Goal: Task Accomplishment & Management: Complete application form

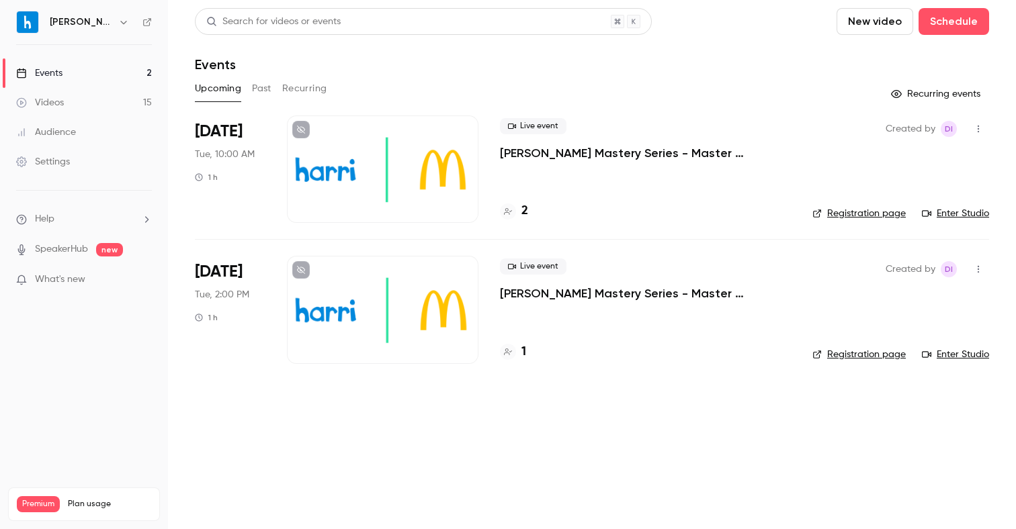
click at [40, 164] on div "Settings" at bounding box center [43, 161] width 54 height 13
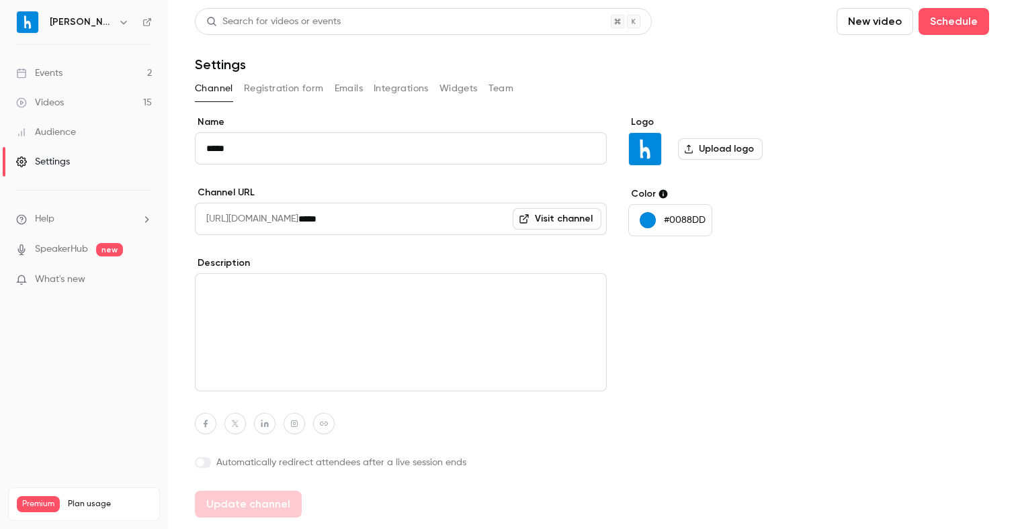
click at [294, 86] on button "Registration form" at bounding box center [284, 89] width 80 height 22
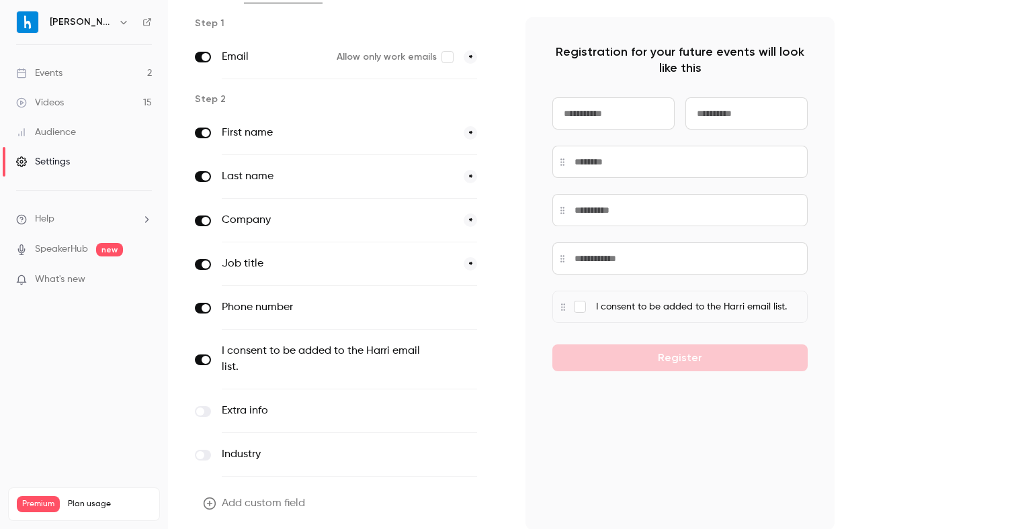
scroll to position [148, 0]
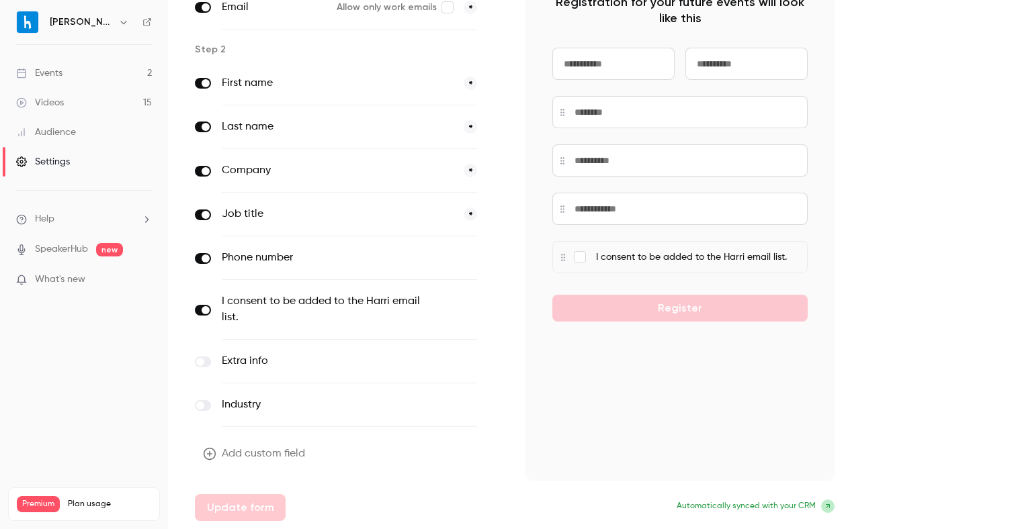
click at [275, 449] on button "Add custom field" at bounding box center [255, 454] width 121 height 27
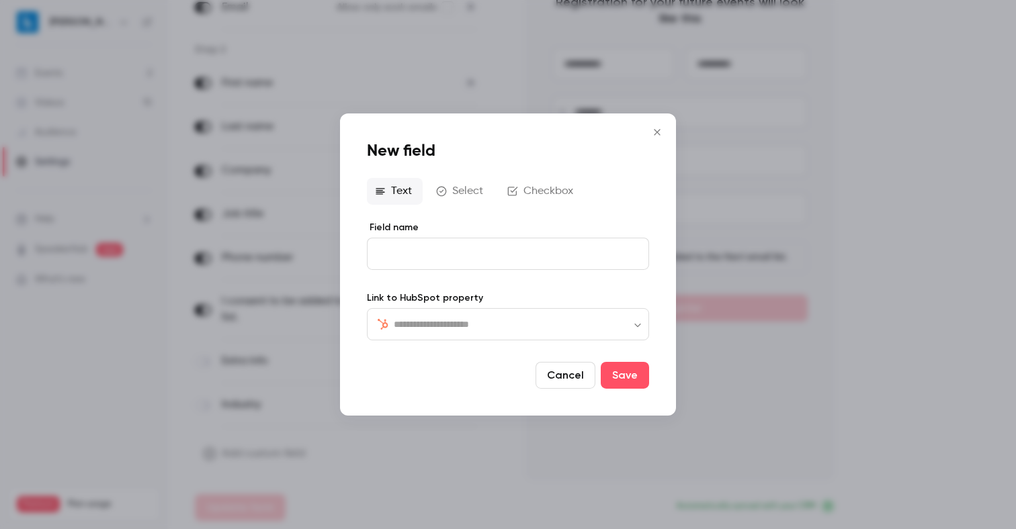
click at [660, 137] on icon "Close" at bounding box center [657, 132] width 16 height 11
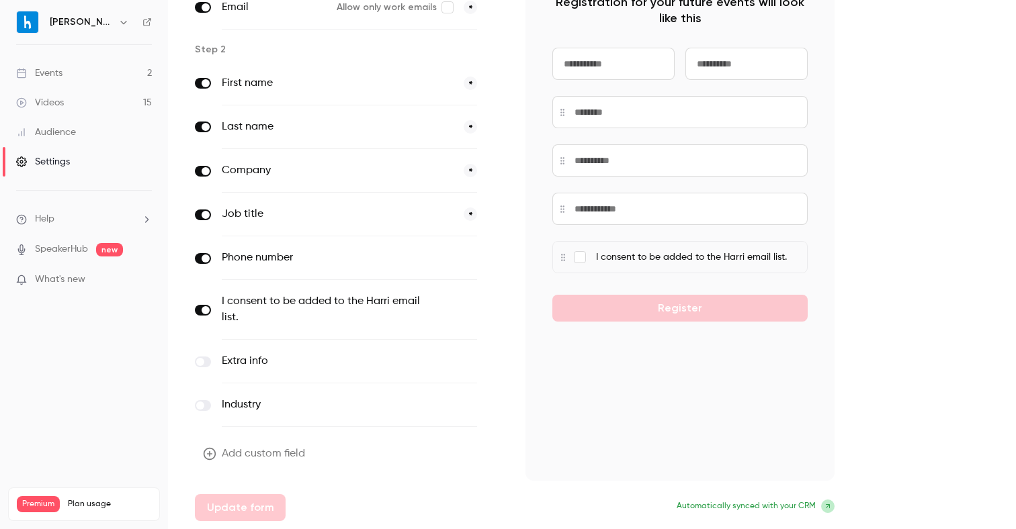
scroll to position [0, 0]
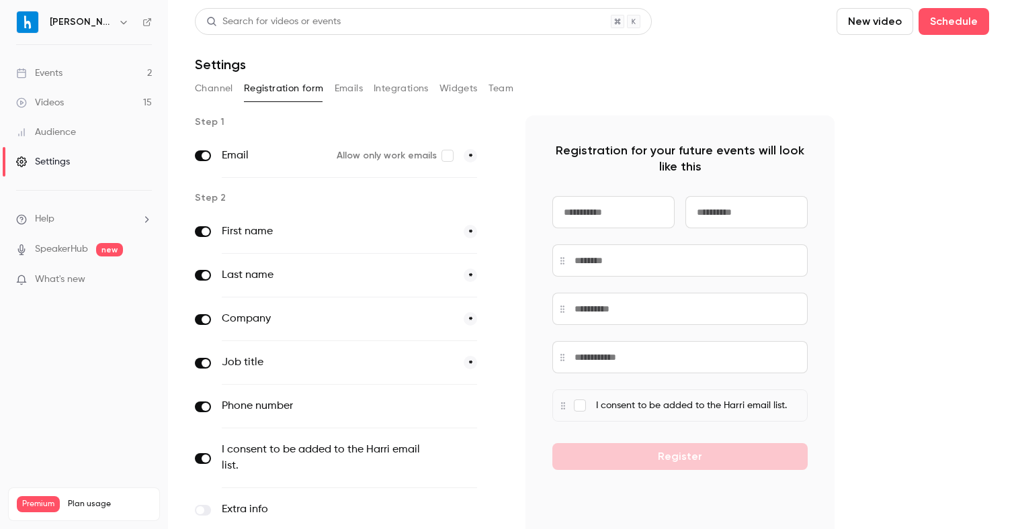
click at [117, 72] on link "Events 2" at bounding box center [84, 73] width 168 height 30
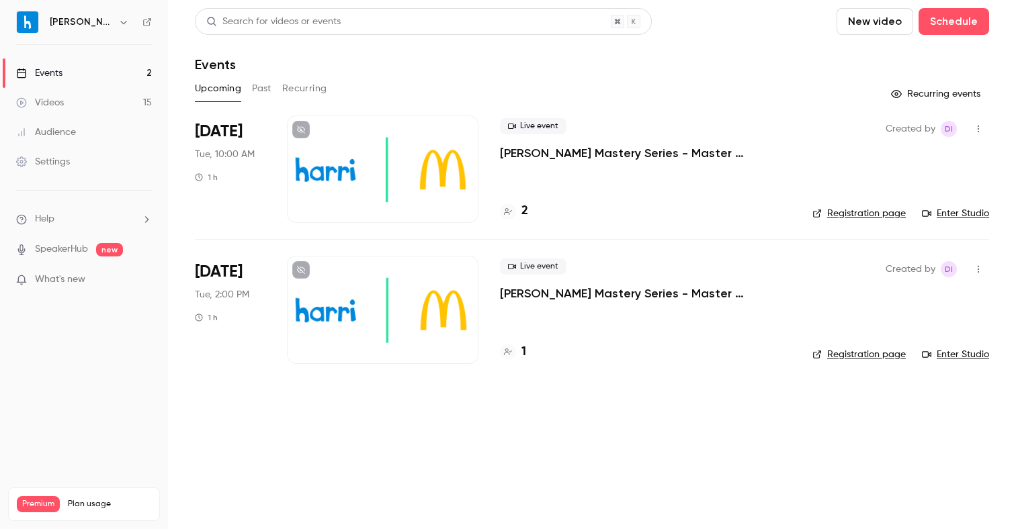
click at [48, 163] on div "Settings" at bounding box center [43, 161] width 54 height 13
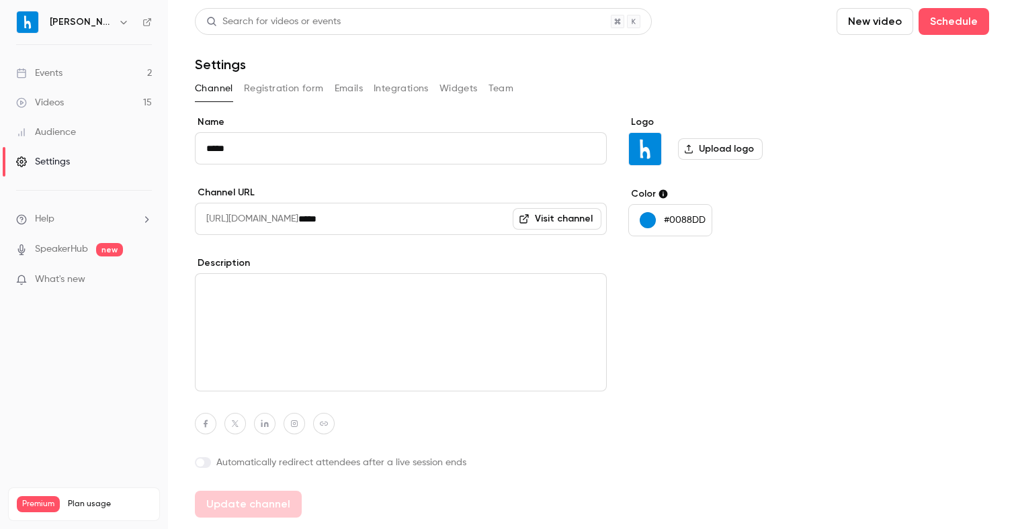
click at [293, 89] on button "Registration form" at bounding box center [284, 89] width 80 height 22
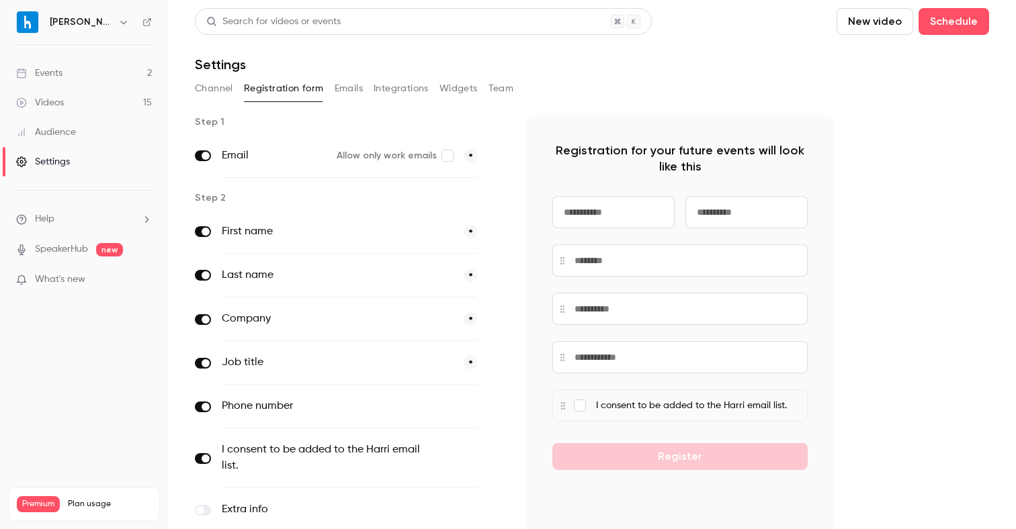
scroll to position [148, 0]
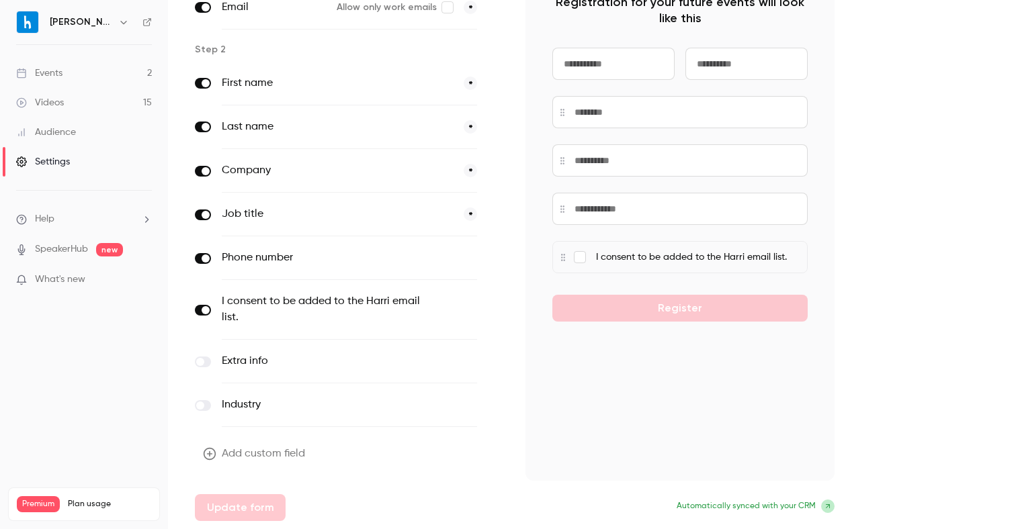
click at [238, 460] on button "Add custom field" at bounding box center [255, 454] width 121 height 27
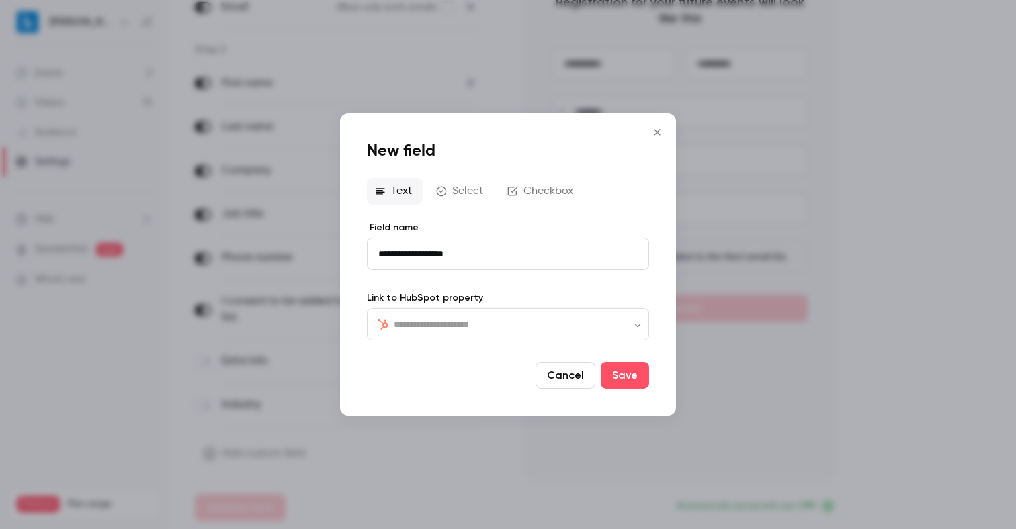
type input "**********"
click at [465, 322] on input "text" at bounding box center [516, 324] width 245 height 16
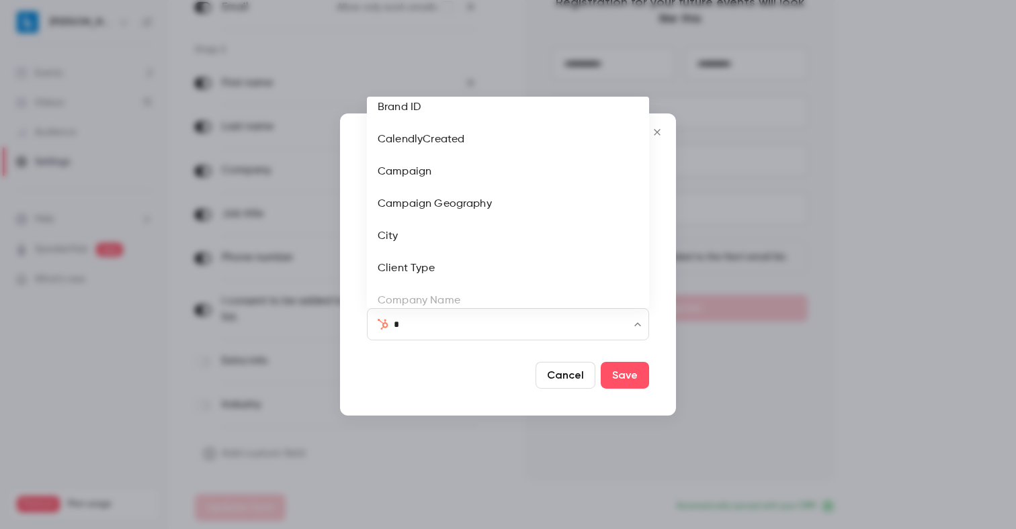
scroll to position [0, 0]
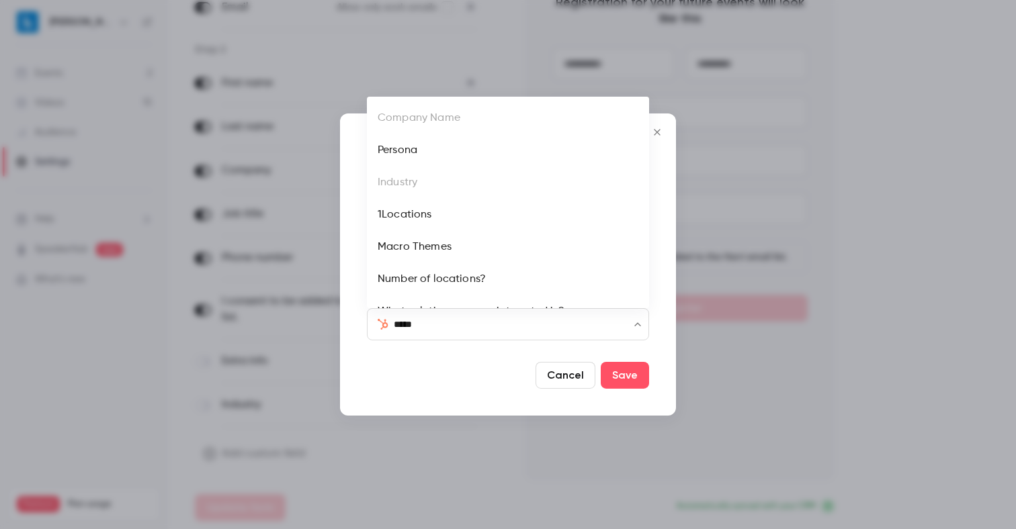
click at [455, 218] on li "1Locations" at bounding box center [508, 215] width 282 height 32
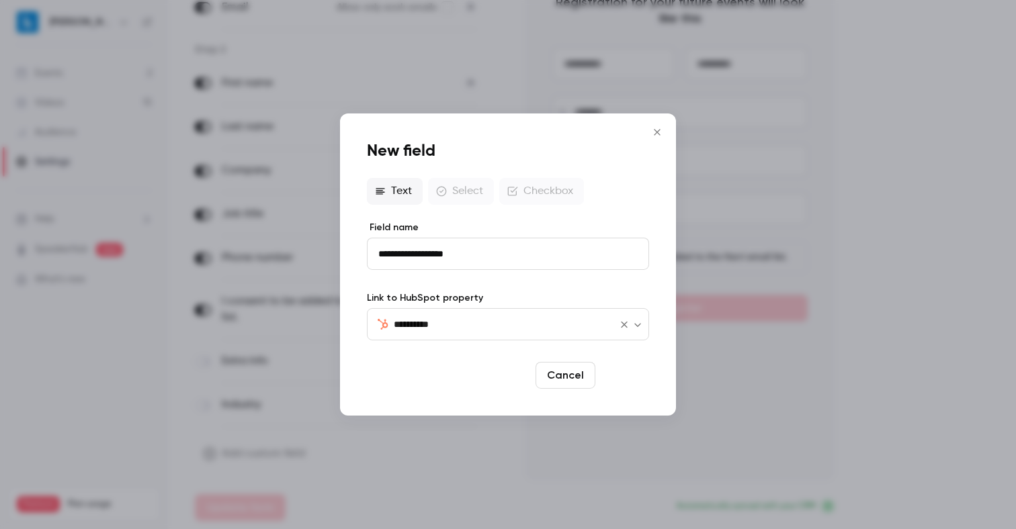
type input "**********"
click at [634, 375] on button "Save" at bounding box center [625, 375] width 48 height 27
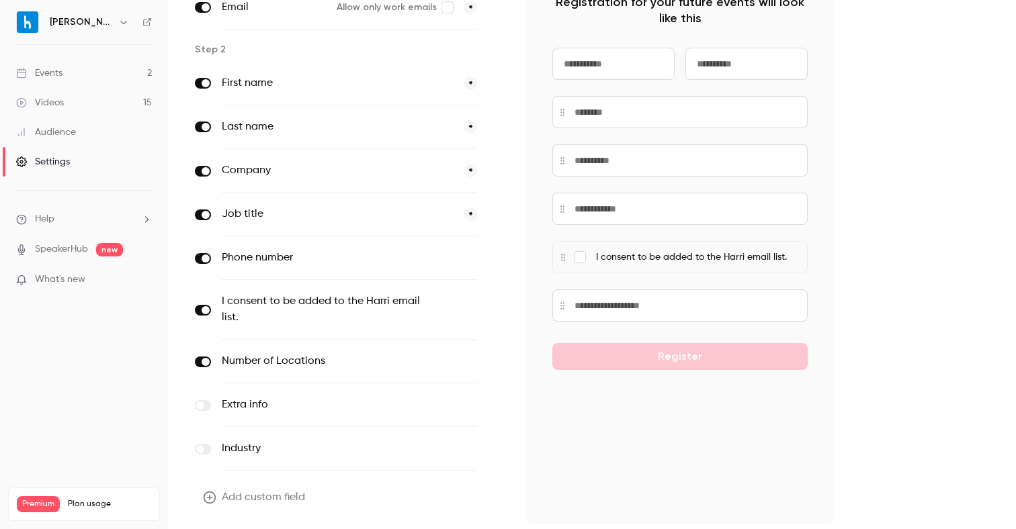
click at [902, 296] on div "Step 1 Email Allow only work emails * Step 2 First name * Last name * Company *…" at bounding box center [592, 266] width 794 height 598
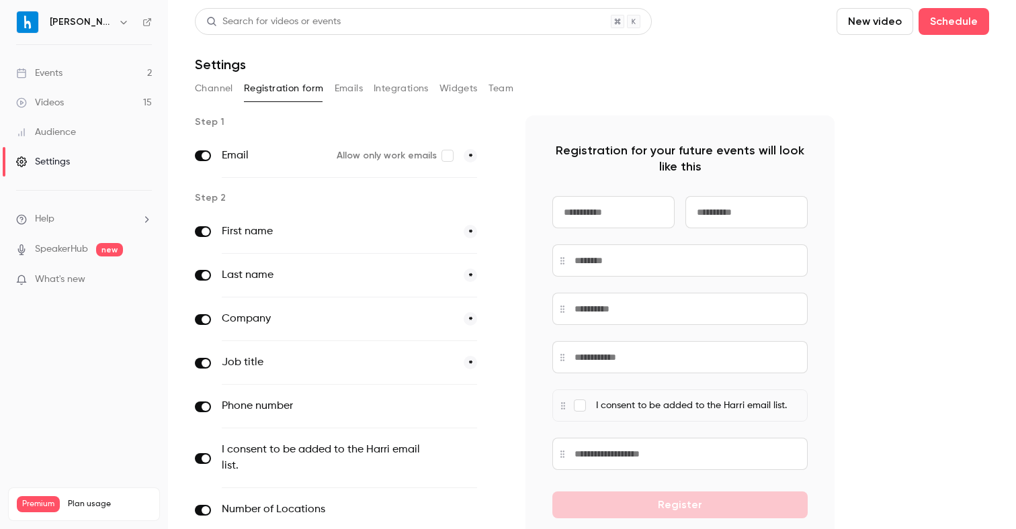
scroll to position [192, 0]
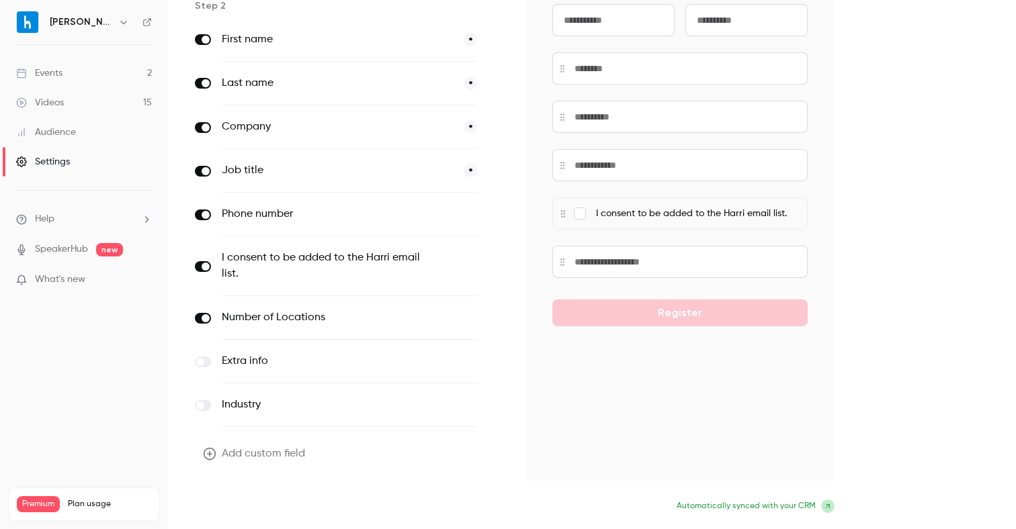
click at [250, 511] on button "Update form" at bounding box center [240, 508] width 91 height 27
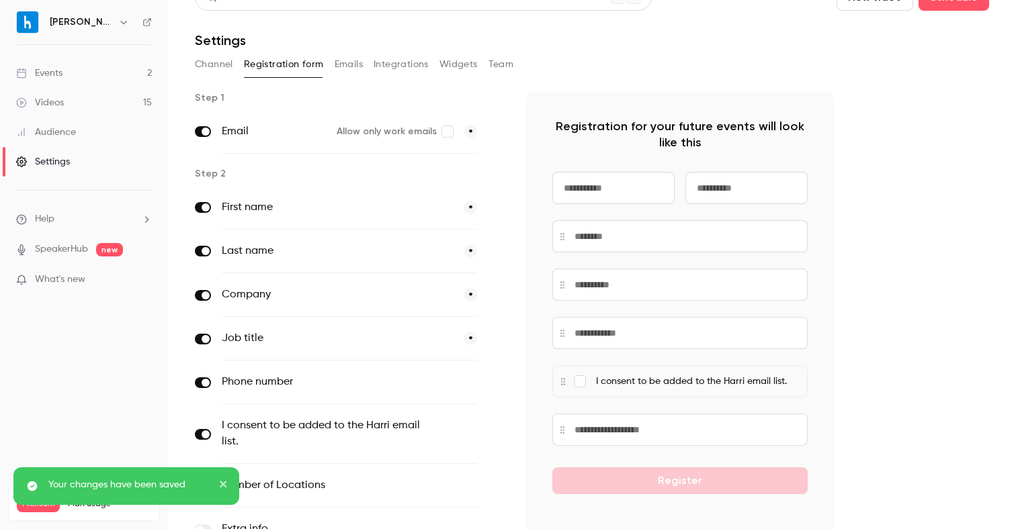
scroll to position [0, 0]
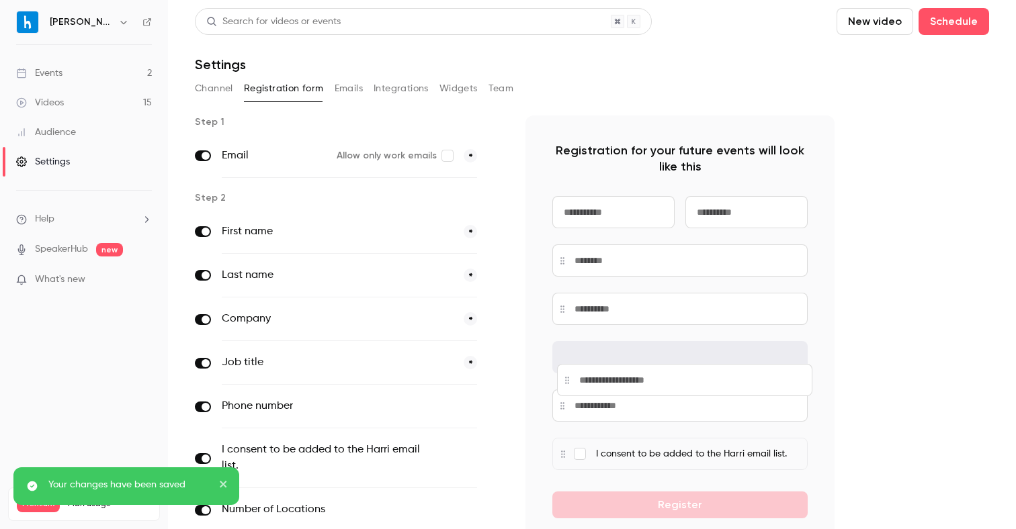
drag, startPoint x: 566, startPoint y: 450, endPoint x: 570, endPoint y: 378, distance: 72.0
click at [570, 377] on div at bounding box center [684, 380] width 255 height 32
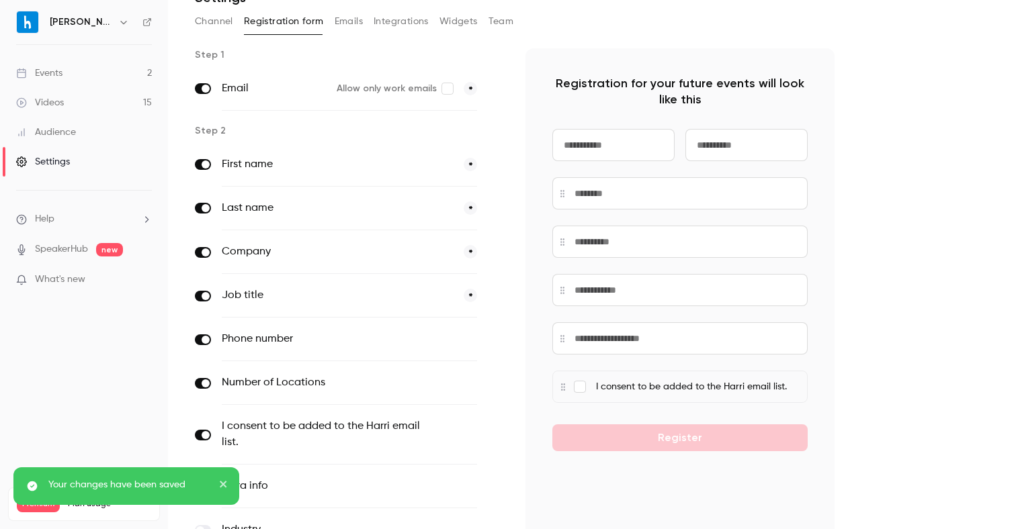
scroll to position [192, 0]
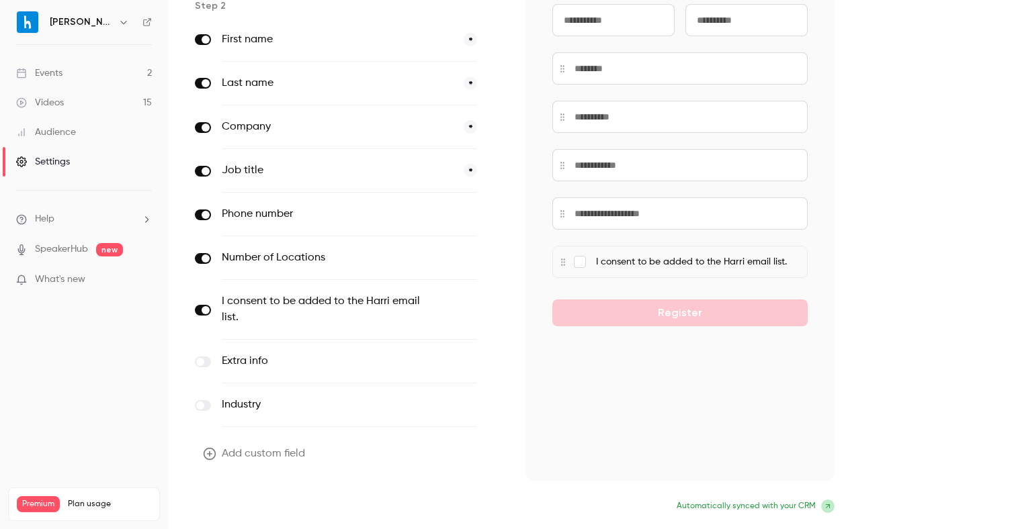
click at [251, 499] on button "Update form" at bounding box center [240, 508] width 91 height 27
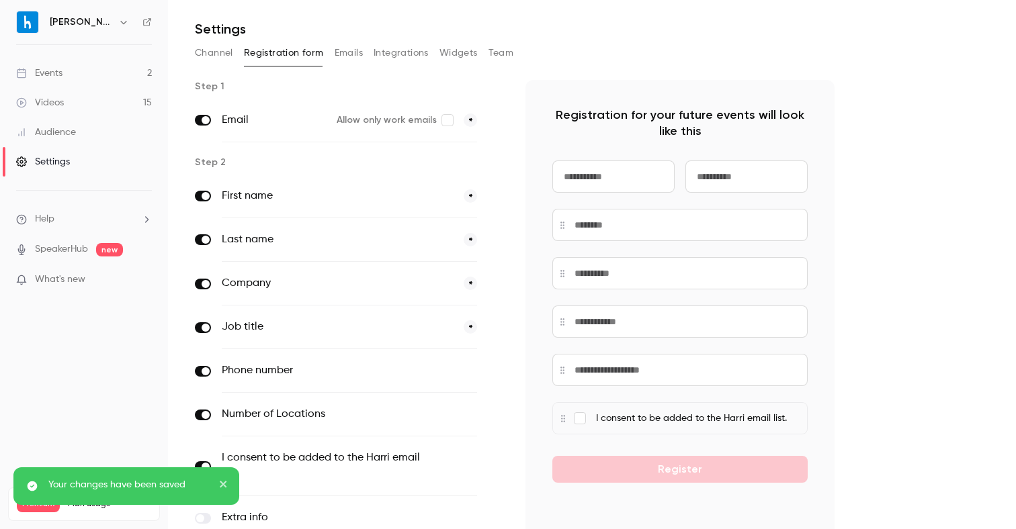
scroll to position [0, 0]
